Goal: Task Accomplishment & Management: Manage account settings

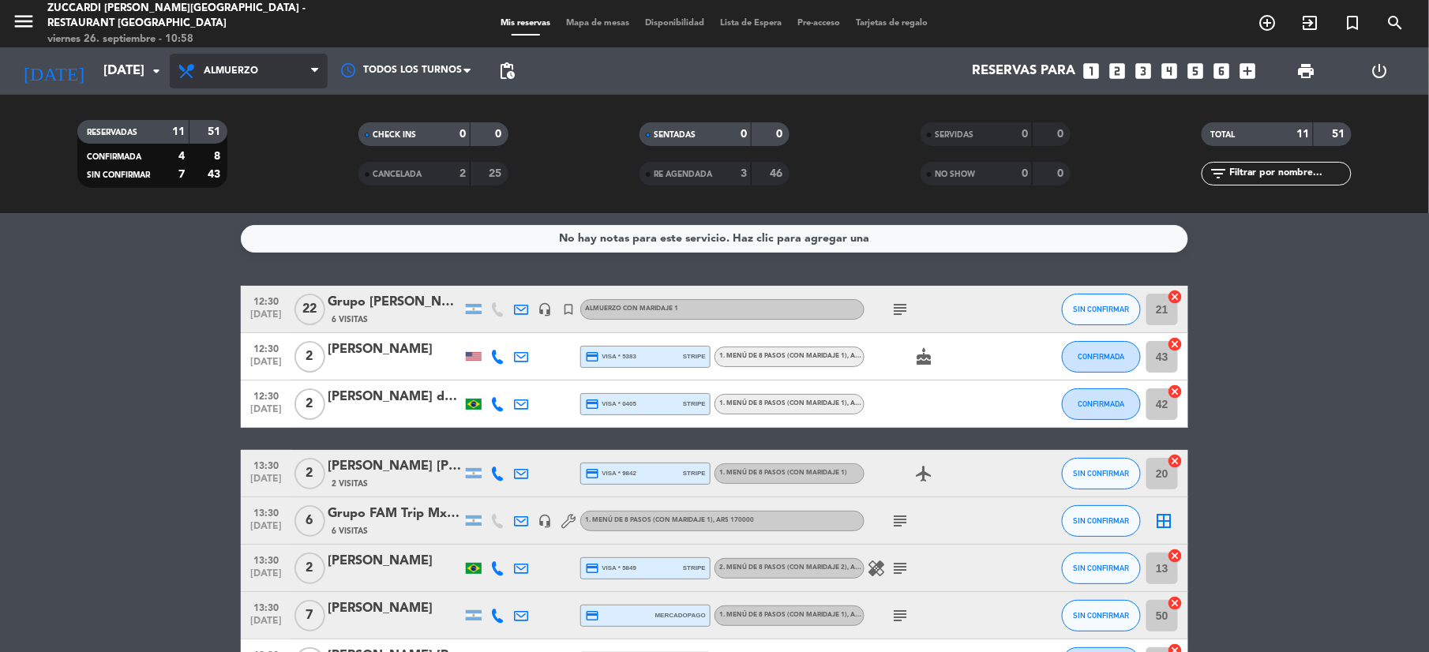
click at [257, 73] on span "Almuerzo" at bounding box center [231, 71] width 54 height 11
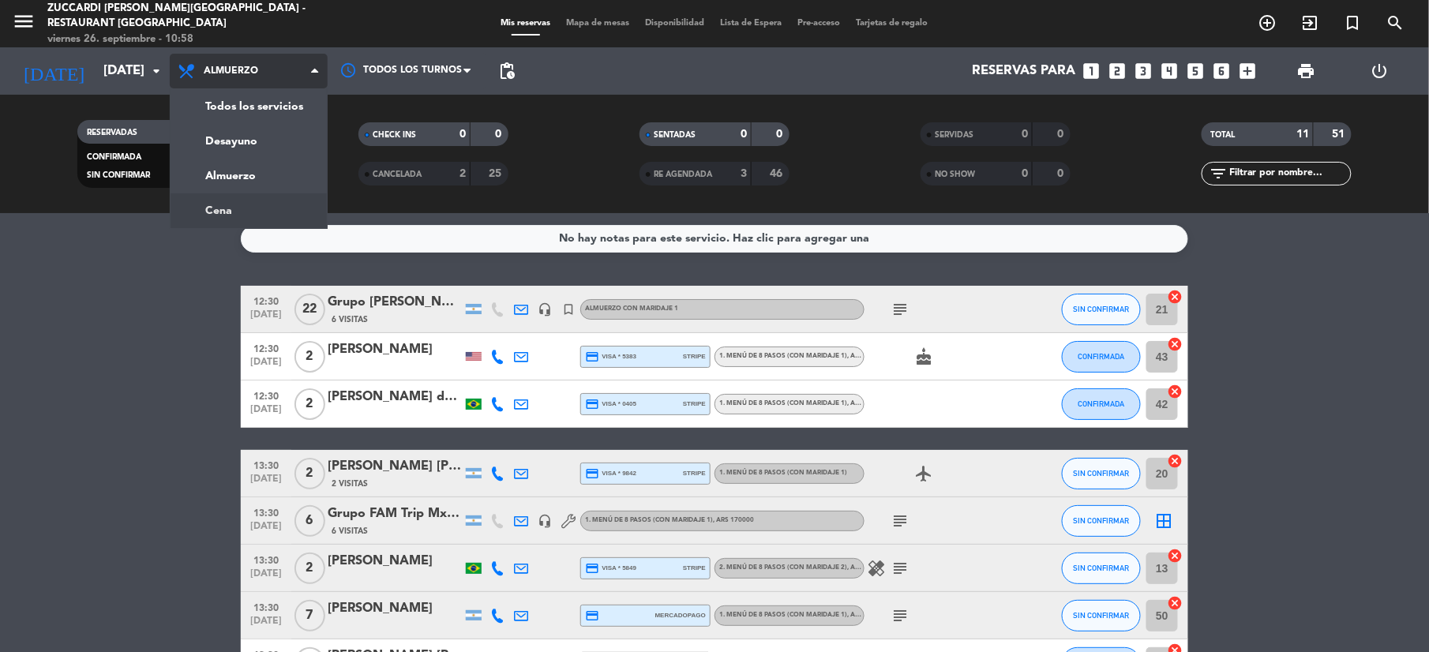
click at [243, 207] on div "menu Zuccardi [PERSON_NAME][GEOGRAPHIC_DATA] - Restaurant [GEOGRAPHIC_DATA] [DA…" at bounding box center [714, 106] width 1429 height 213
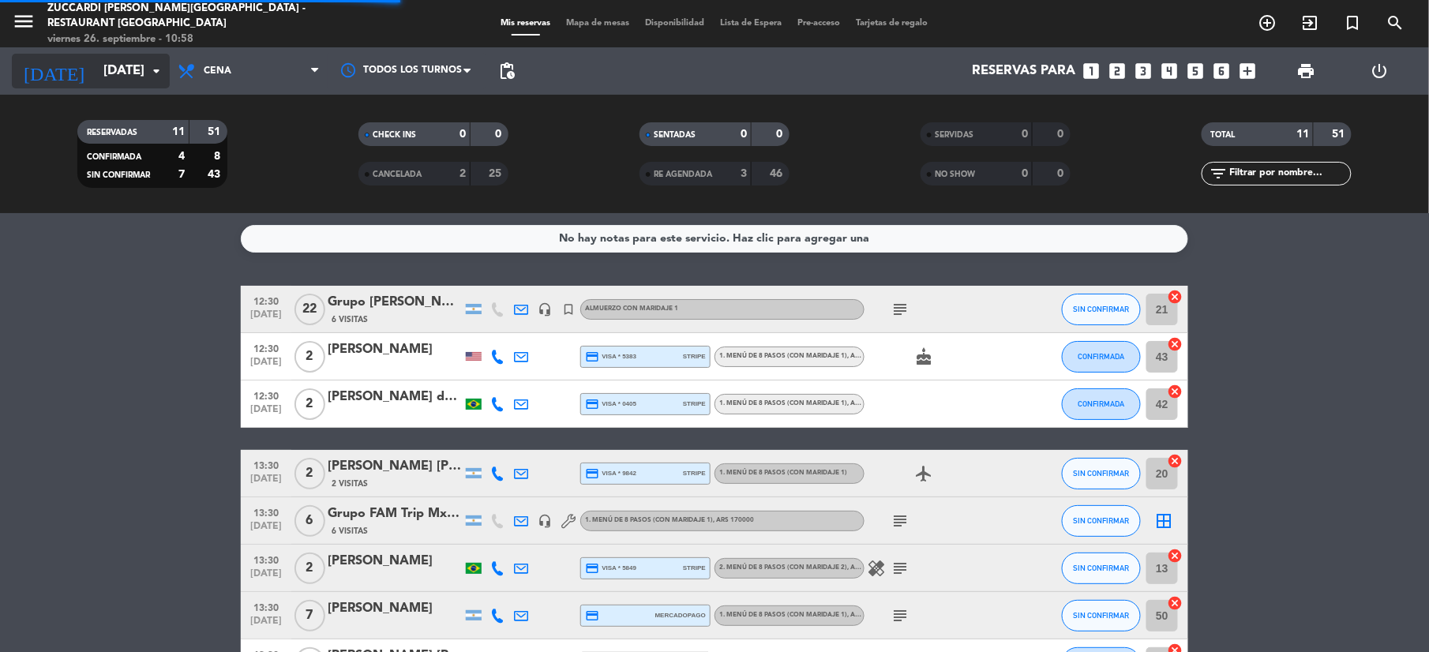
click at [100, 61] on input "[DATE]" at bounding box center [181, 71] width 170 height 31
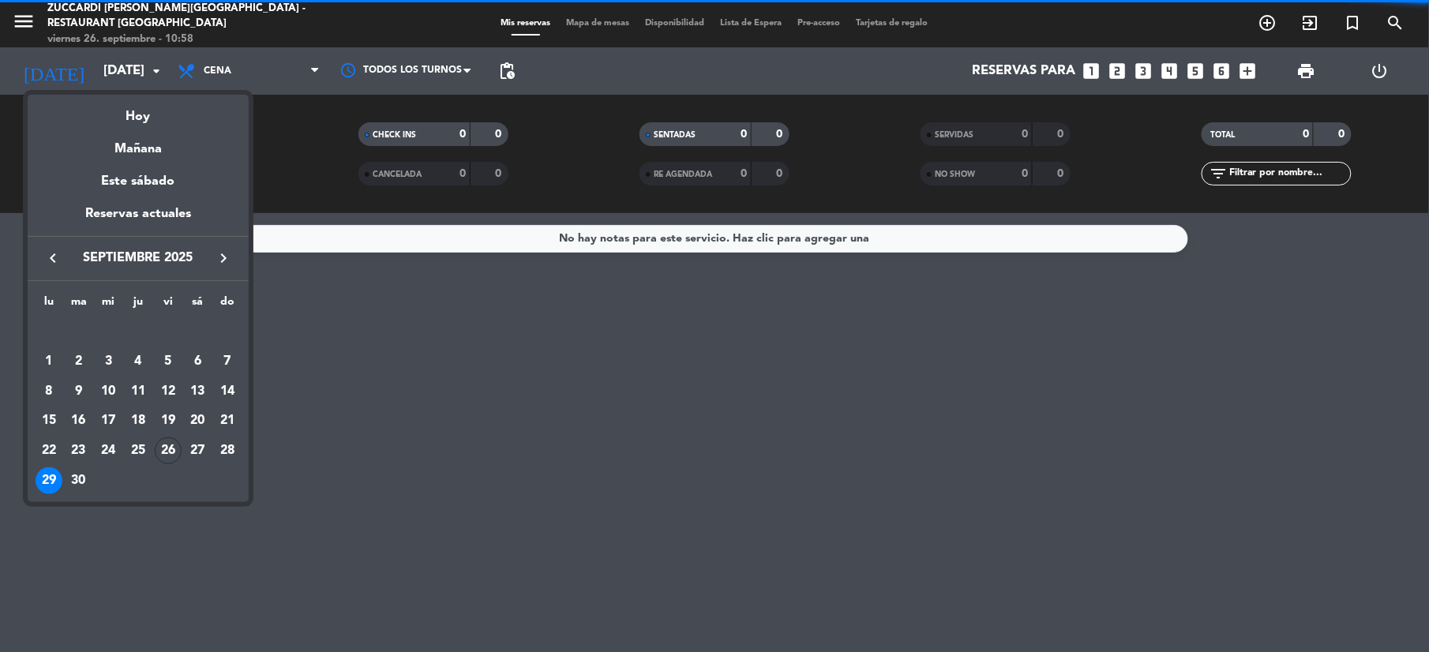
drag, startPoint x: 216, startPoint y: 250, endPoint x: 222, endPoint y: 264, distance: 14.5
click at [219, 254] on icon "keyboard_arrow_right" at bounding box center [223, 258] width 19 height 19
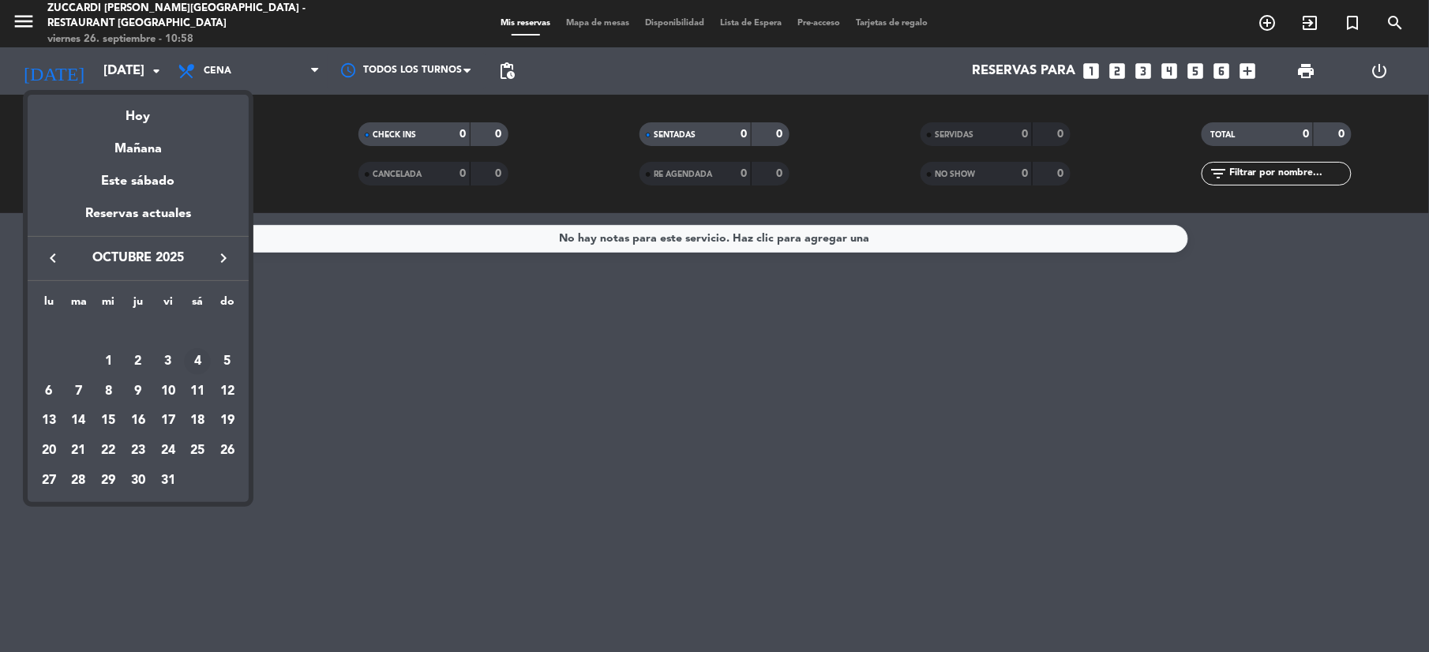
click at [205, 360] on div "4" at bounding box center [197, 361] width 27 height 27
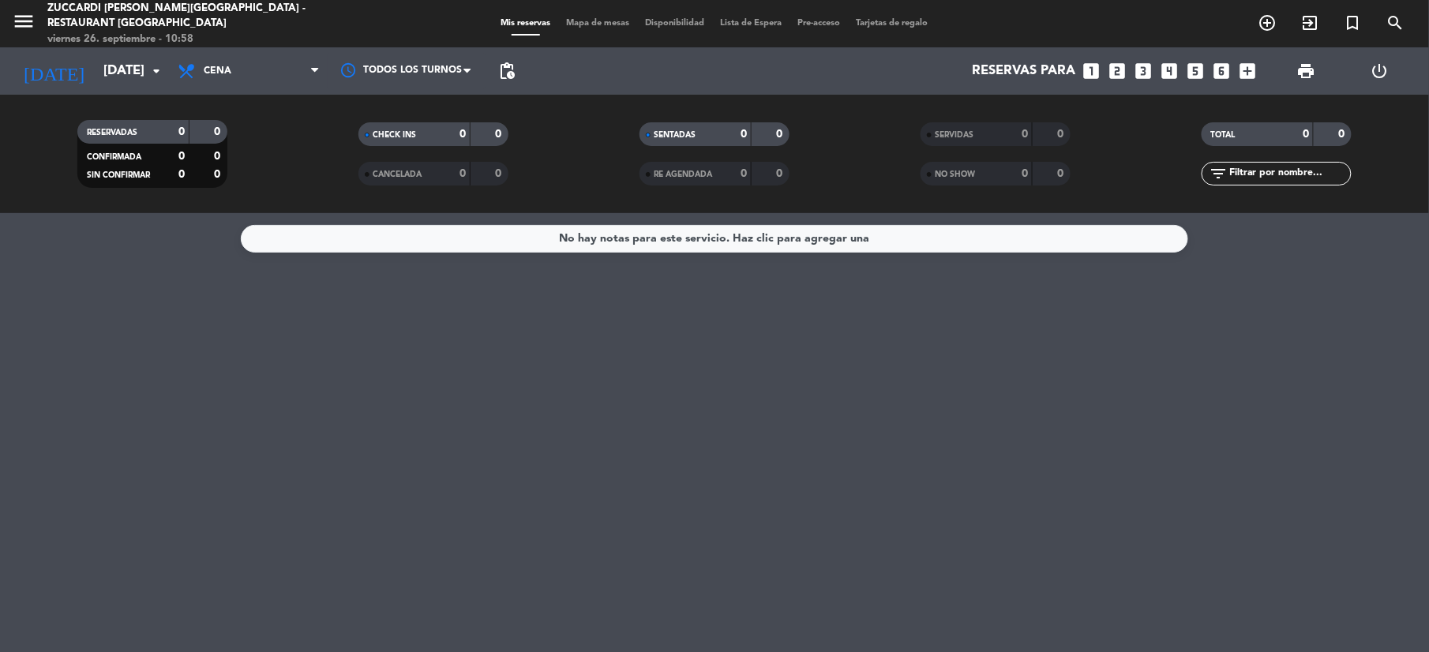
type input "[DATE]"
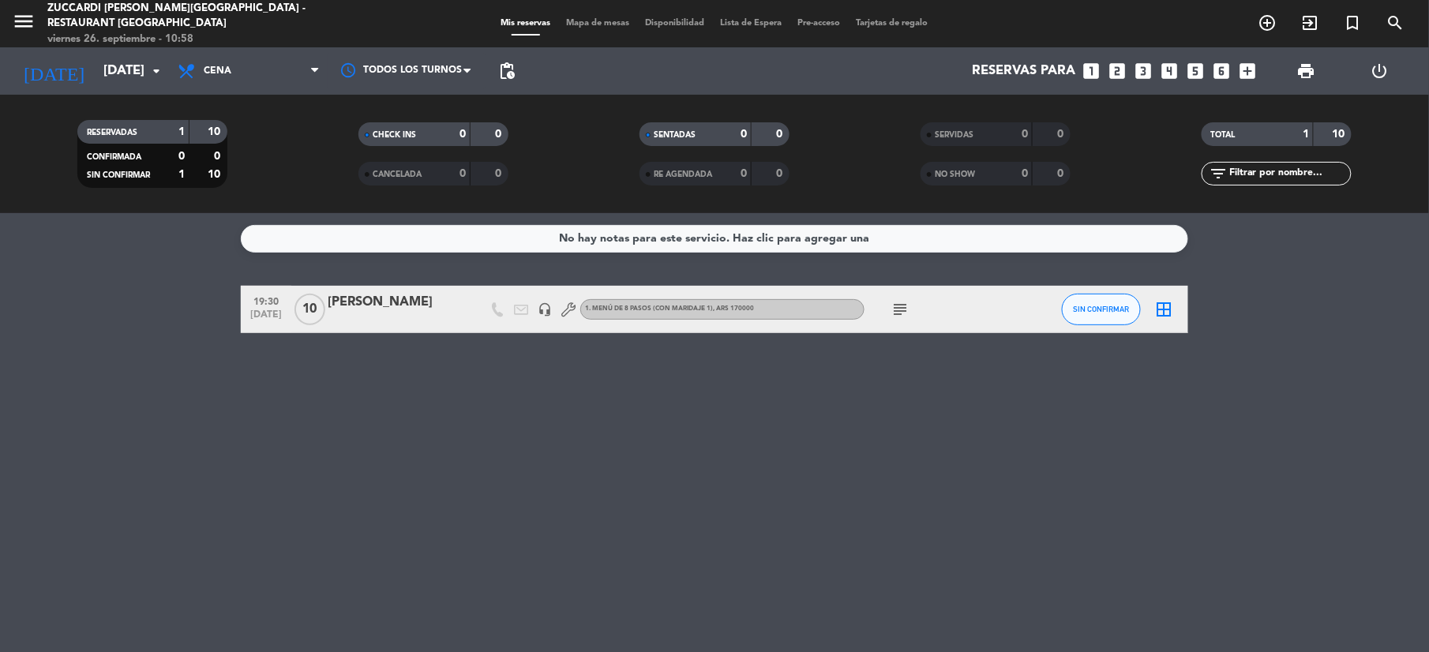
click at [900, 308] on icon "subject" at bounding box center [900, 309] width 19 height 19
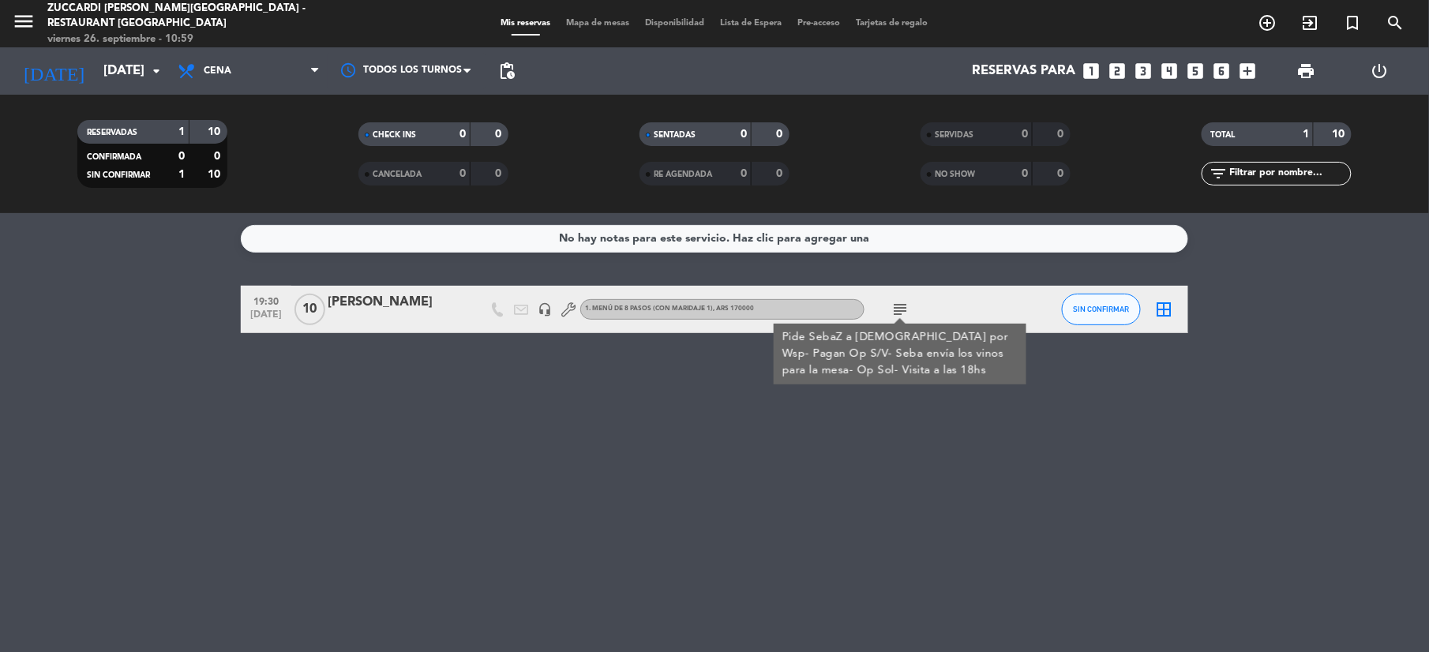
click at [232, 49] on div "Todos los servicios Desayuno Almuerzo Cena Cena Todos los servicios Desayuno Al…" at bounding box center [249, 70] width 158 height 47
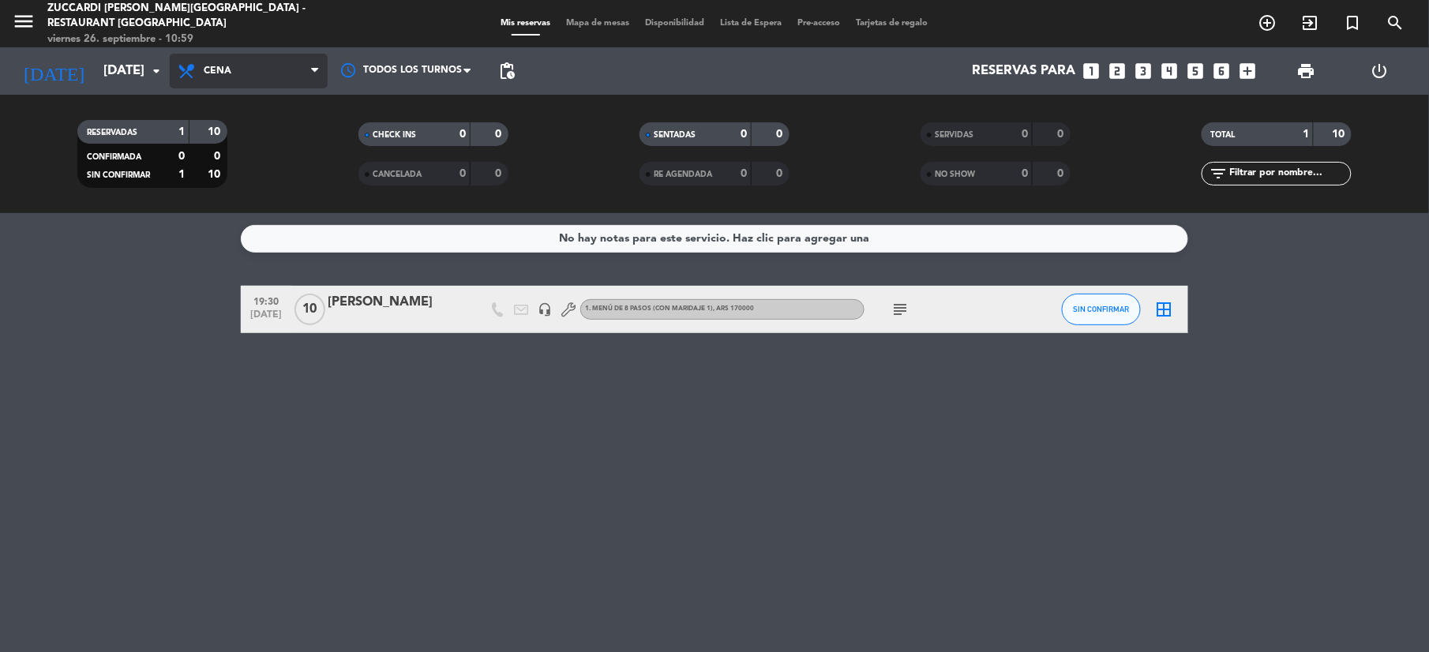
click at [240, 68] on span "Cena" at bounding box center [249, 71] width 158 height 35
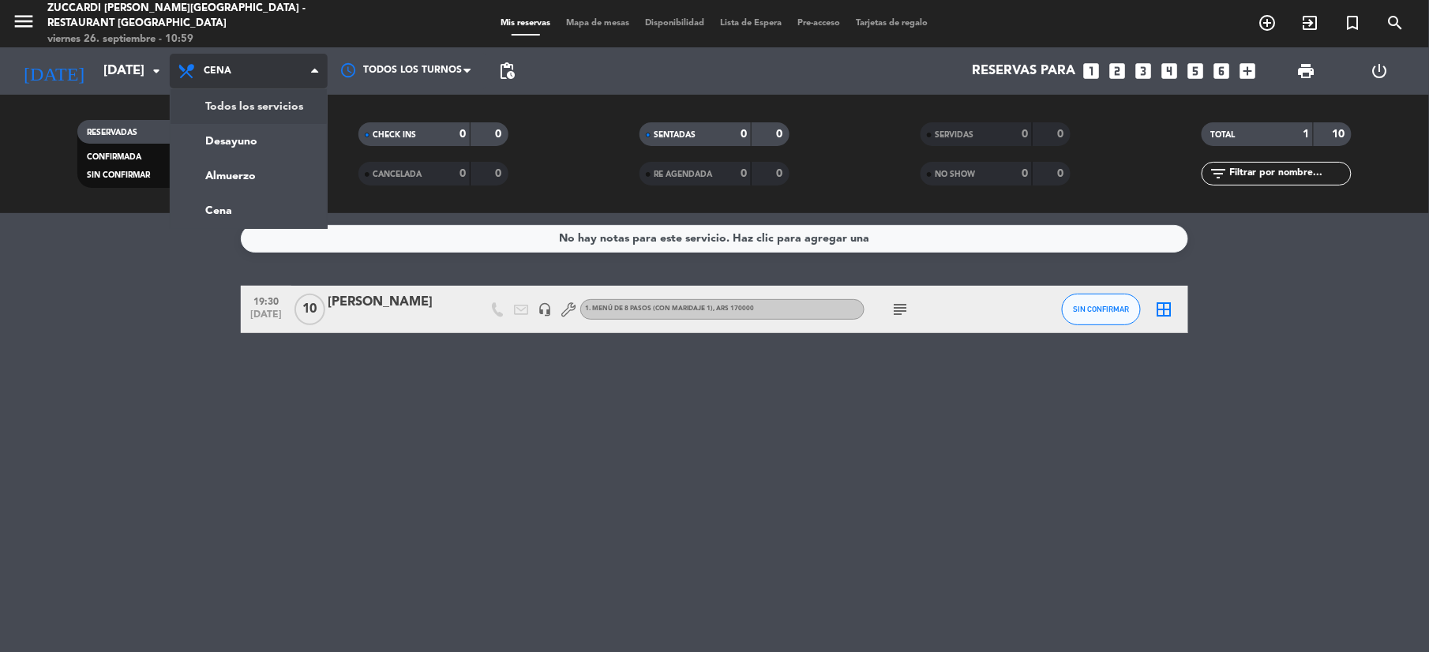
click at [251, 111] on div "menu Zuccardi [PERSON_NAME][GEOGRAPHIC_DATA] - Restaurant [GEOGRAPHIC_DATA] [DA…" at bounding box center [714, 106] width 1429 height 213
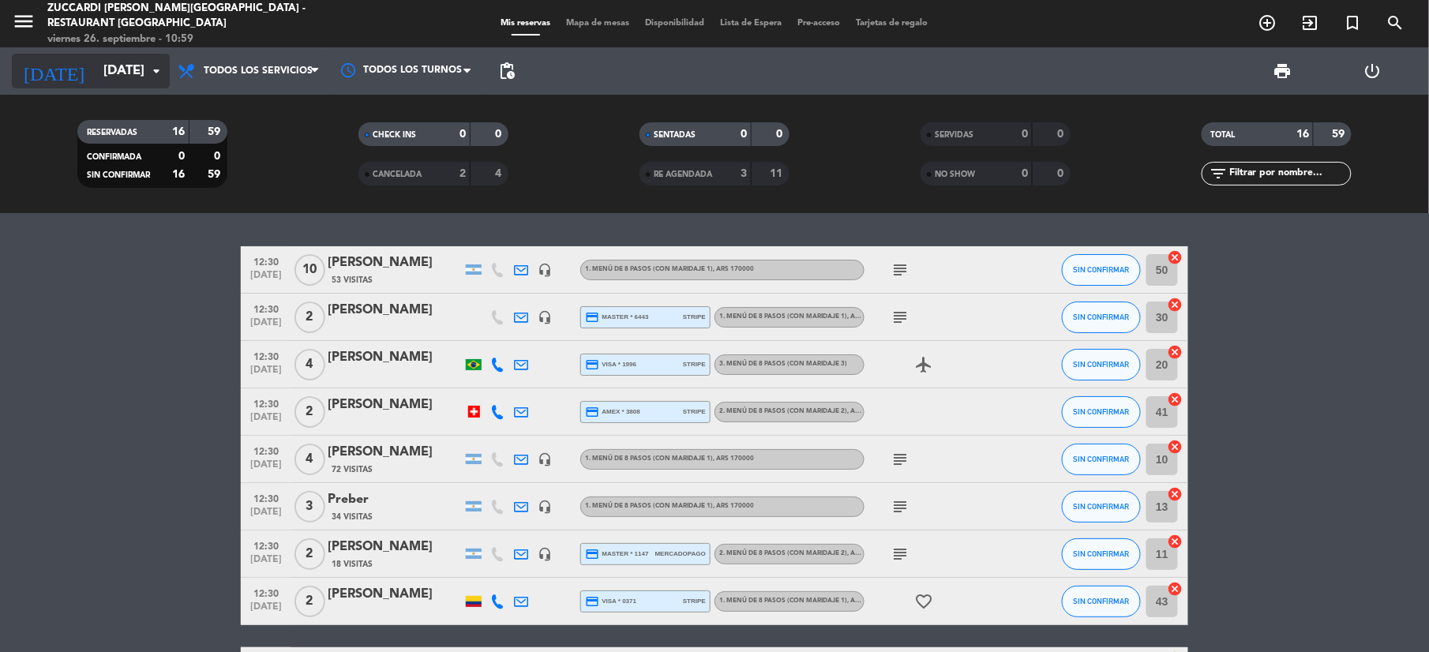
click at [143, 66] on input "[DATE]" at bounding box center [181, 71] width 170 height 31
